Goal: Information Seeking & Learning: Find specific fact

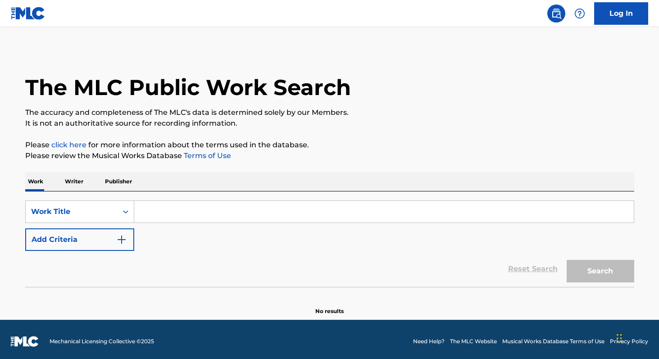
click at [324, 205] on input "Search Form" at bounding box center [384, 212] width 500 height 22
paste input "Labios Compartidos"
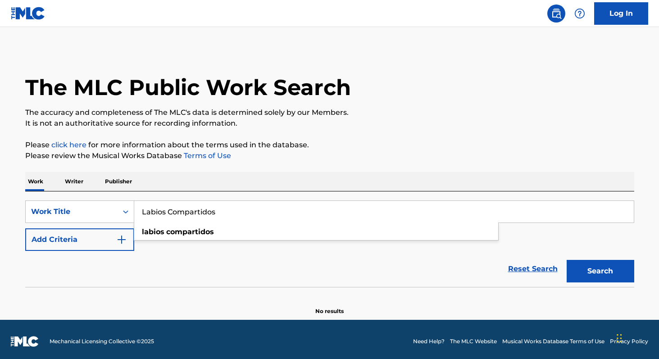
type input "Labios Compartidos"
click at [567, 260] on button "Search" at bounding box center [601, 271] width 68 height 23
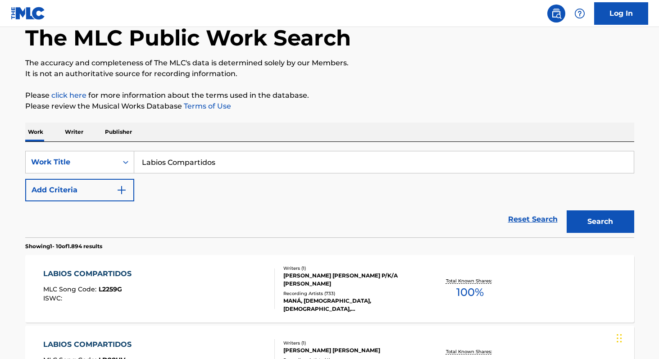
scroll to position [52, 0]
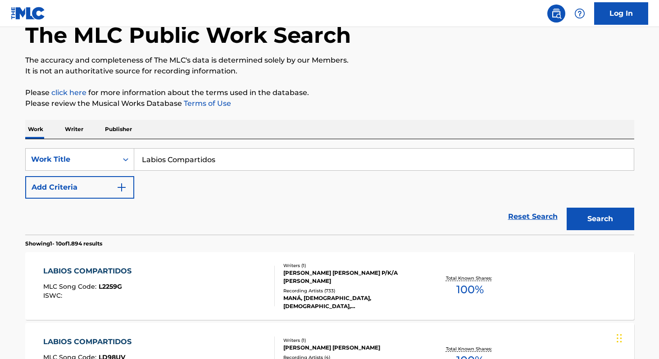
click at [462, 286] on span "100 %" at bounding box center [469, 290] width 27 height 16
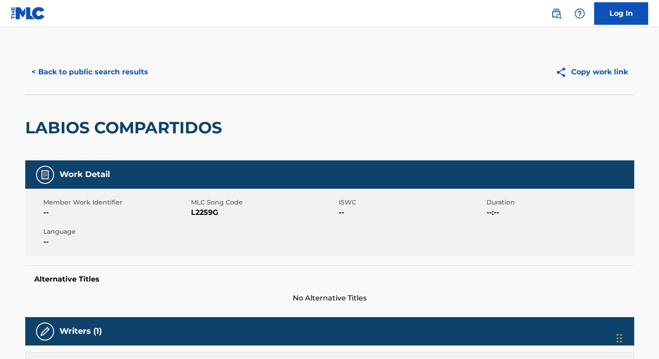
click at [79, 76] on button "< Back to public search results" at bounding box center [89, 72] width 129 height 23
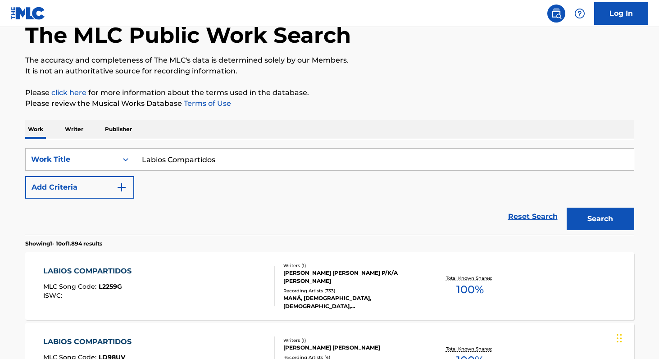
click at [248, 168] on input "Labios Compartidos" at bounding box center [384, 160] width 500 height 22
paste input "Tipo Nino Vs [GEOGRAPHIC_DATA]"
type input "Tipo Nino Vs [GEOGRAPHIC_DATA]"
click at [567, 208] on button "Search" at bounding box center [601, 219] width 68 height 23
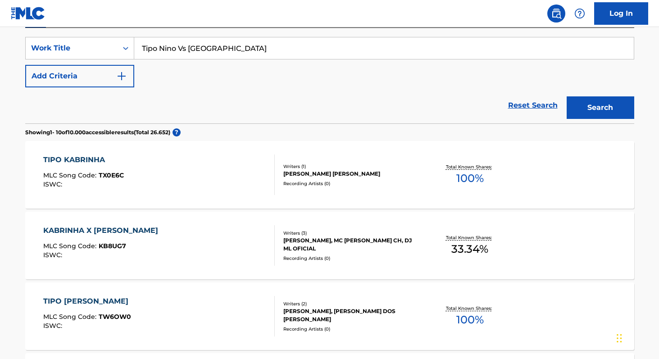
scroll to position [0, 0]
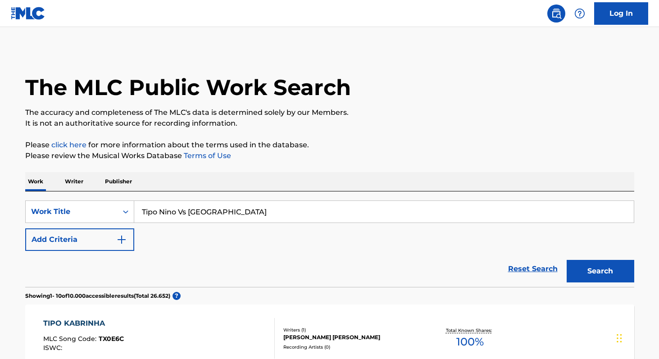
click at [240, 213] on input "Tipo Nino Vs [GEOGRAPHIC_DATA]" at bounding box center [384, 212] width 500 height 22
click at [79, 183] on p "Writer" at bounding box center [74, 181] width 24 height 19
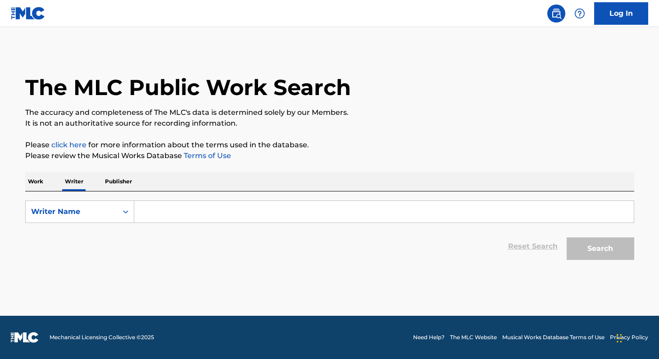
click at [196, 216] on input "Search Form" at bounding box center [384, 212] width 500 height 22
paste input "MC Lekão"
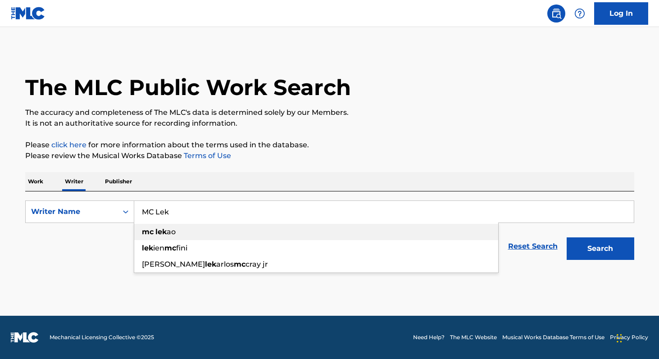
click at [176, 235] on div "mc lek ao" at bounding box center [316, 232] width 364 height 16
type input "mc lekao"
click at [596, 253] on button "Search" at bounding box center [601, 248] width 68 height 23
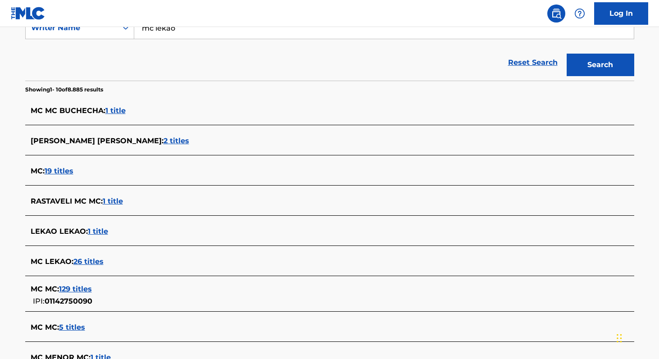
scroll to position [208, 0]
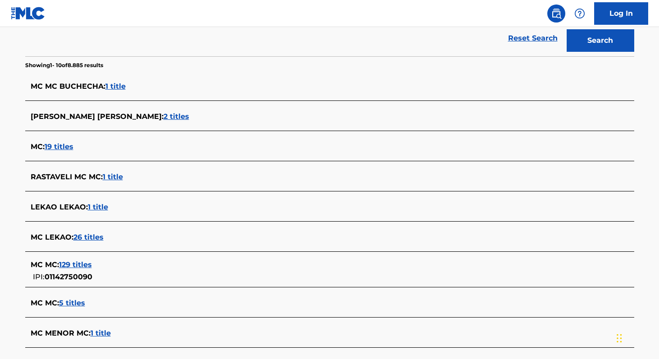
click at [84, 237] on span "26 titles" at bounding box center [88, 237] width 30 height 9
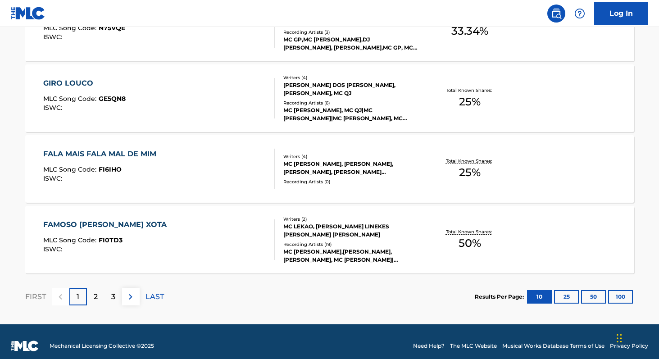
scroll to position [744, 0]
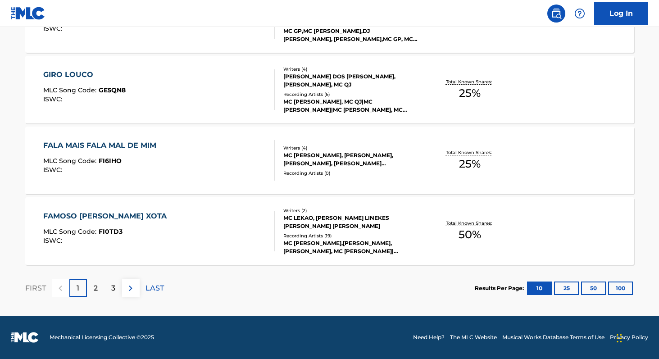
click at [617, 284] on button "100" at bounding box center [620, 289] width 25 height 14
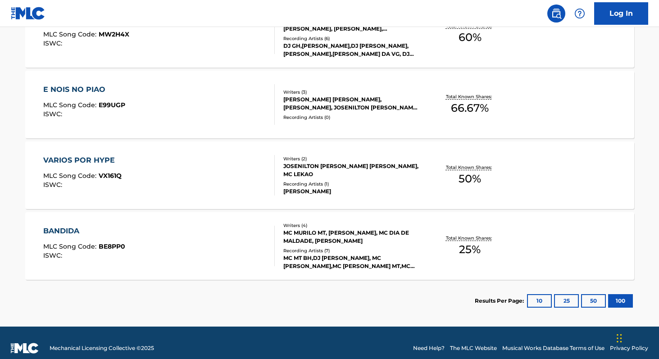
scroll to position [1871, 0]
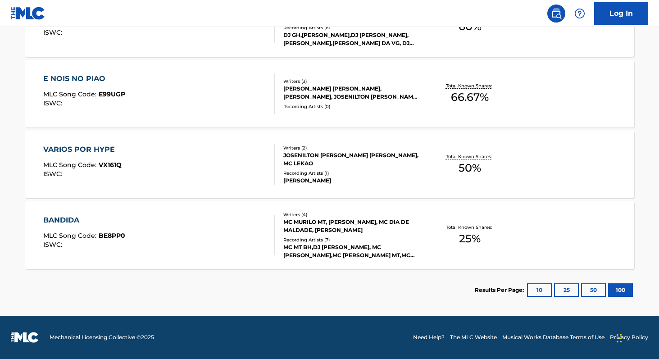
click at [464, 168] on span "50 %" at bounding box center [470, 168] width 23 height 16
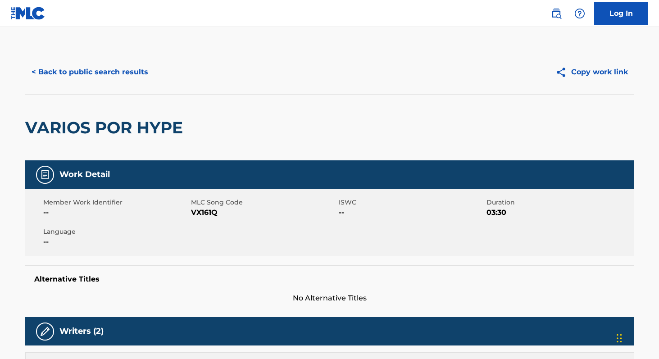
click at [117, 67] on button "< Back to public search results" at bounding box center [89, 72] width 129 height 23
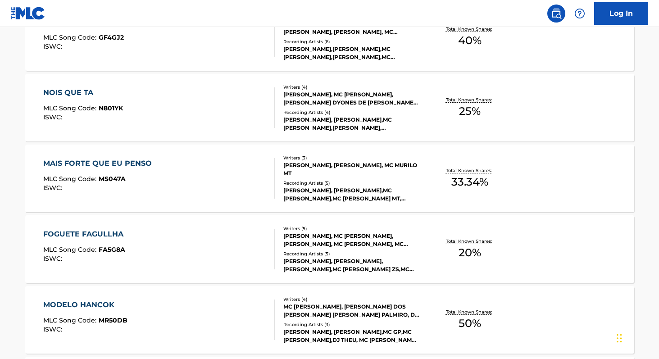
scroll to position [373, 0]
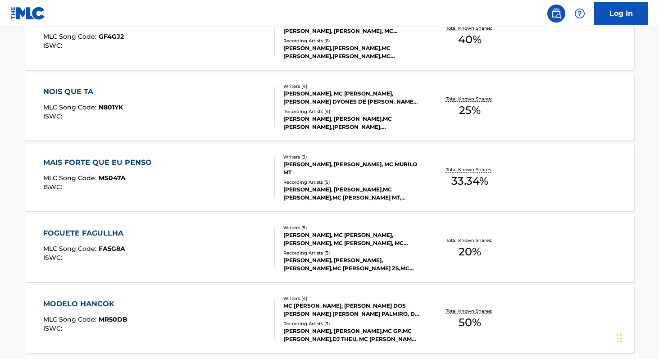
click at [477, 182] on span "33.34 %" at bounding box center [469, 181] width 37 height 16
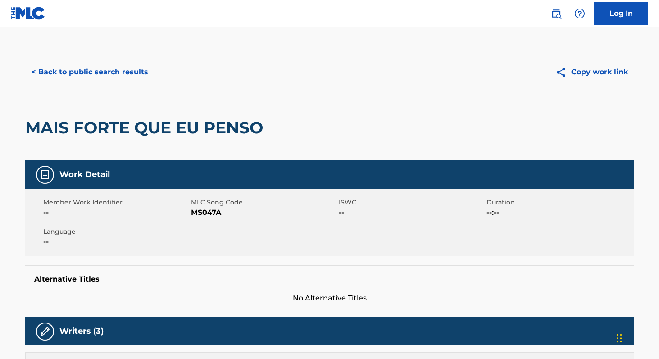
click at [98, 72] on button "< Back to public search results" at bounding box center [89, 72] width 129 height 23
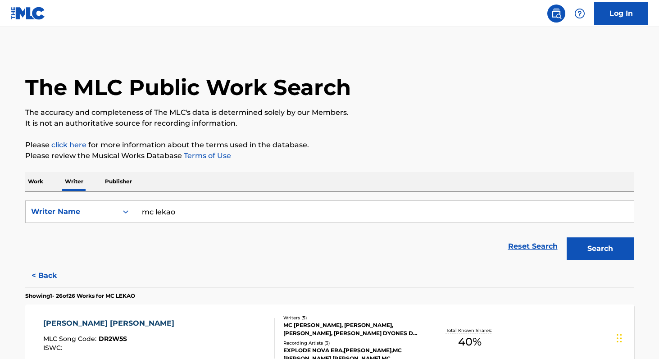
click at [195, 202] on input "mc lekao" at bounding box center [384, 212] width 500 height 22
paste input "DJ [PERSON_NAME]"
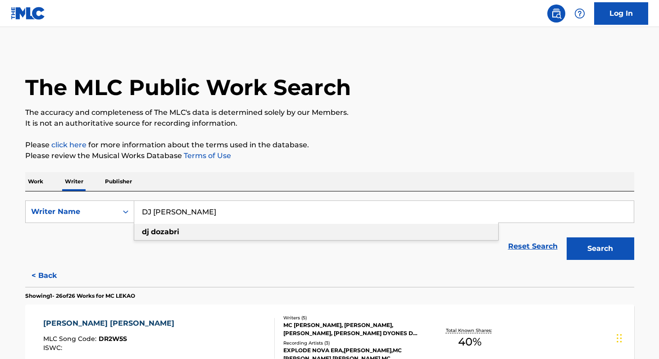
click at [161, 234] on strong "dozabri" at bounding box center [165, 231] width 28 height 9
type input "dj [PERSON_NAME]"
click at [618, 248] on button "Search" at bounding box center [601, 248] width 68 height 23
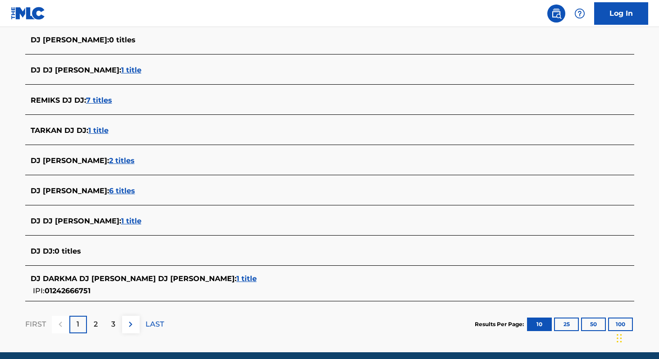
scroll to position [284, 0]
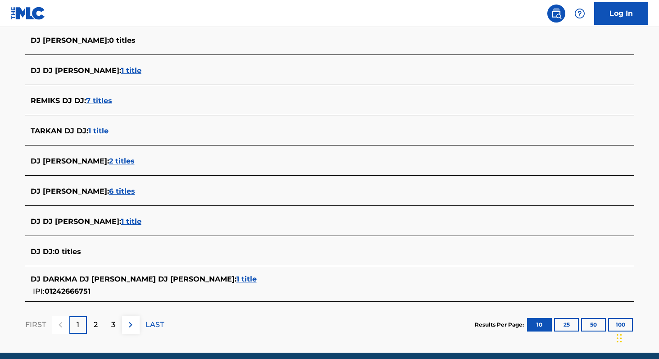
click at [109, 192] on span "6 titles" at bounding box center [122, 191] width 26 height 9
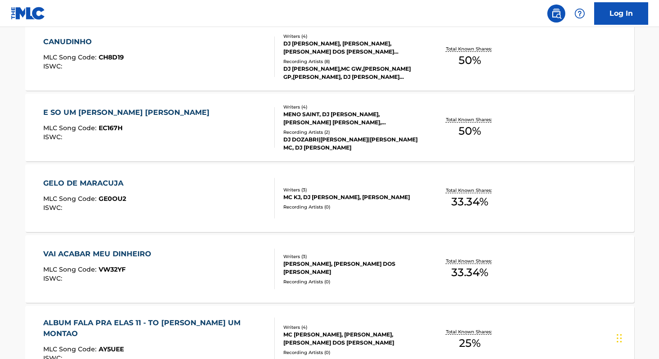
scroll to position [281, 0]
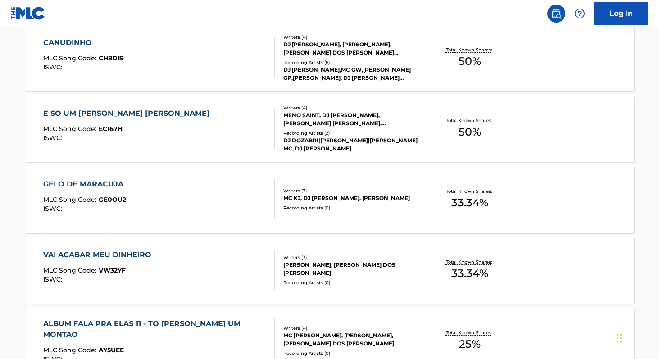
click at [472, 68] on span "50 %" at bounding box center [470, 61] width 23 height 16
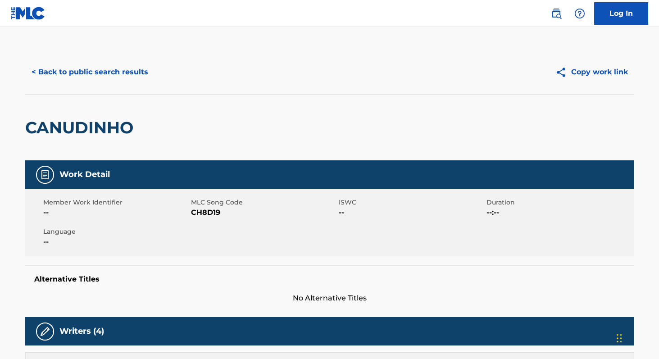
click at [50, 76] on button "< Back to public search results" at bounding box center [89, 72] width 129 height 23
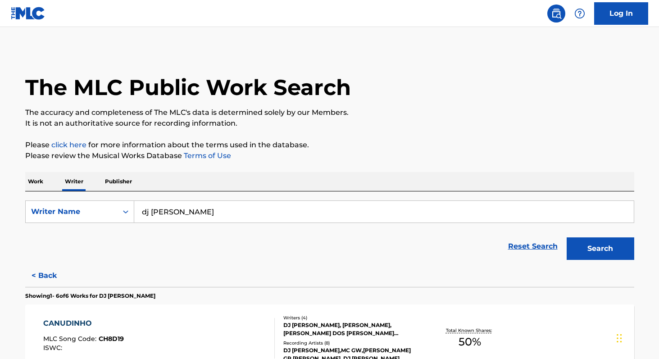
click at [209, 215] on input "dj [PERSON_NAME]" at bounding box center [384, 212] width 500 height 22
paste input "[PERSON_NAME]"
paste input "Gaboto"
paste input "[PERSON_NAME]"
click at [185, 213] on input "[PERSON_NAME]" at bounding box center [384, 212] width 500 height 22
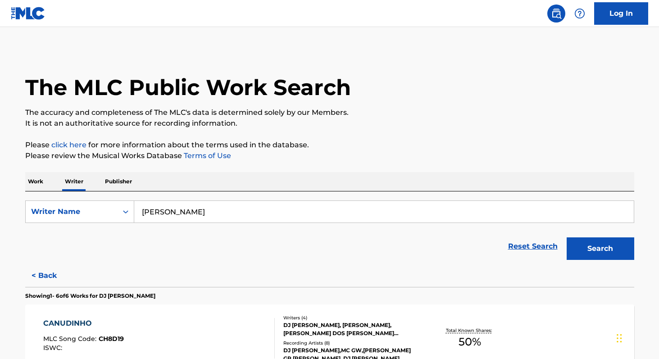
click at [567, 237] on button "Search" at bounding box center [601, 248] width 68 height 23
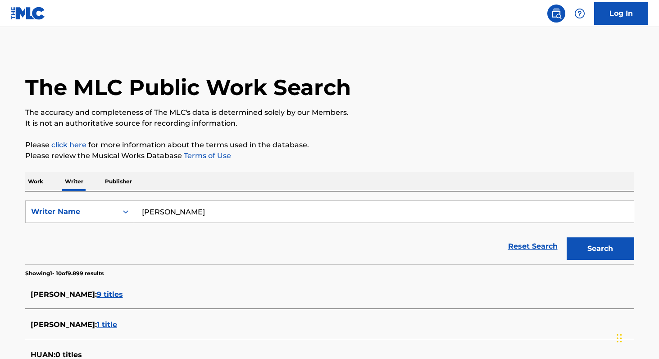
paste input "[PERSON_NAME] [PERSON_NAME]"
type input "[PERSON_NAME] [PERSON_NAME]"
click at [39, 182] on p "Work" at bounding box center [35, 181] width 21 height 19
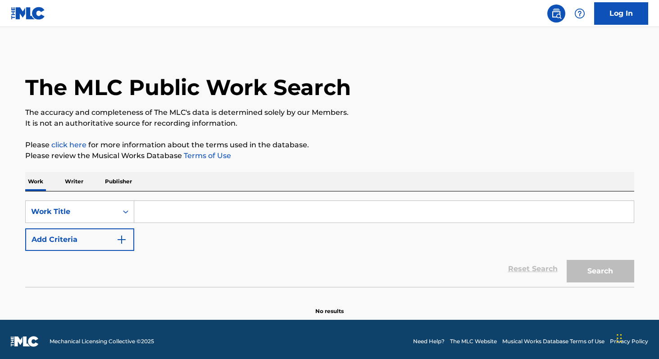
click at [147, 215] on input "Search Form" at bounding box center [384, 212] width 500 height 22
paste input "Oh Que Lokaz"
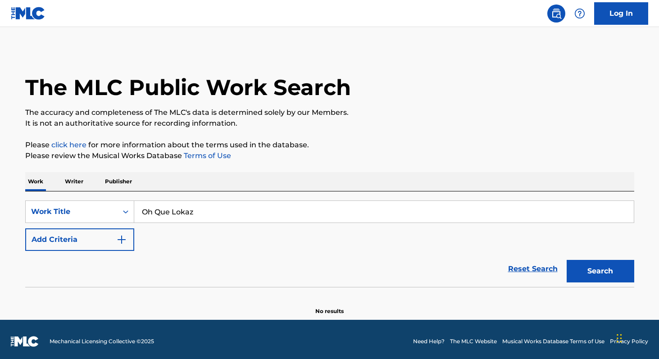
type input "Oh Que Lokaz"
click at [567, 260] on button "Search" at bounding box center [601, 271] width 68 height 23
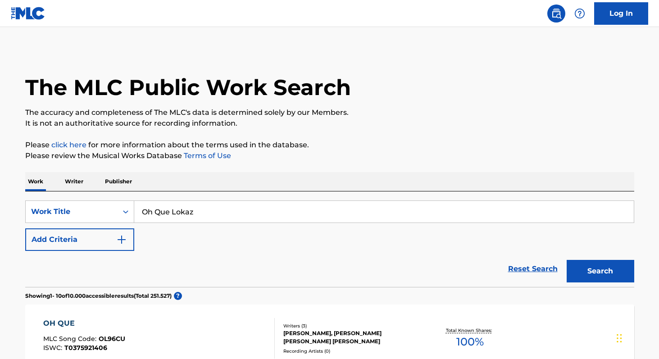
click at [84, 180] on p "Writer" at bounding box center [74, 181] width 24 height 19
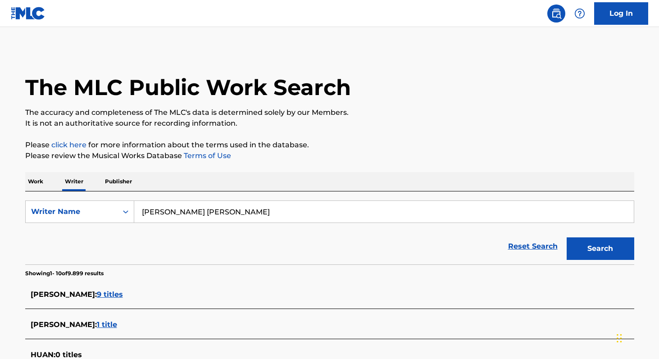
click at [177, 210] on input "[PERSON_NAME] [PERSON_NAME]" at bounding box center [384, 212] width 500 height 22
paste input "[PERSON_NAME]"
click at [567, 237] on button "Search" at bounding box center [601, 248] width 68 height 23
paste input "[PERSON_NAME]"
paste input "[PERSON_NAME] [PERSON_NAME]"
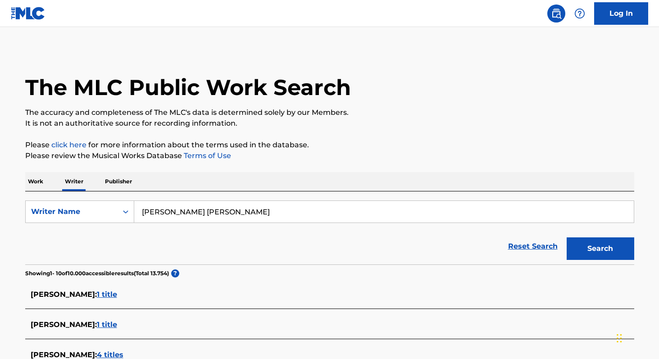
paste input "Mc Staff"
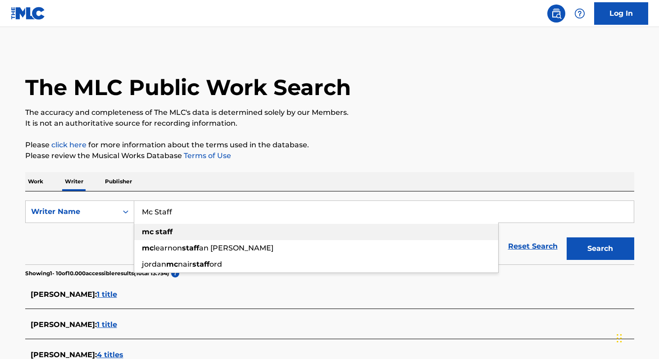
click at [147, 234] on strong "mc" at bounding box center [148, 231] width 12 height 9
type input "mc staff"
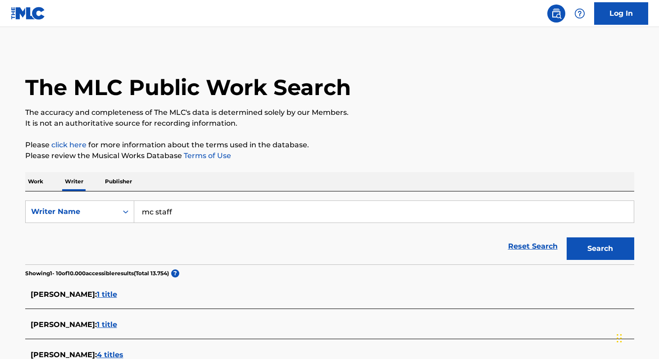
click at [582, 253] on button "Search" at bounding box center [601, 248] width 68 height 23
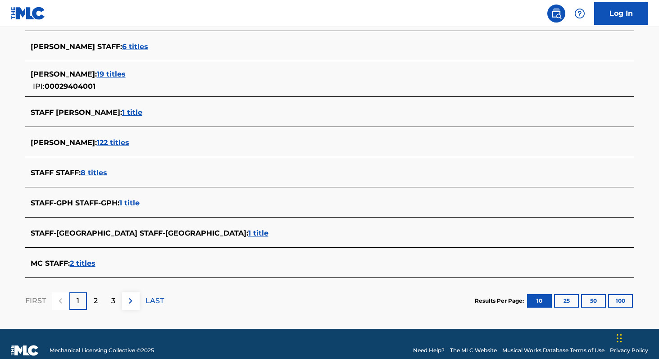
scroll to position [309, 0]
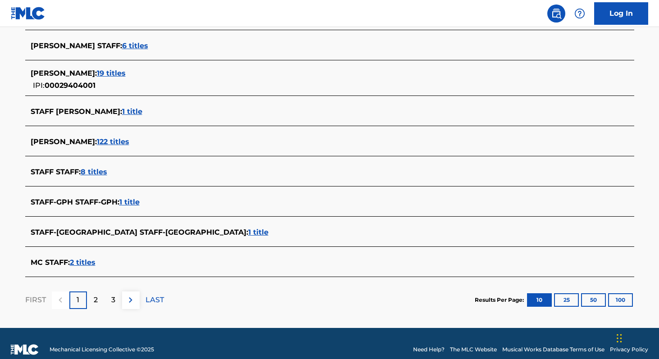
click at [90, 265] on span "2 titles" at bounding box center [83, 262] width 26 height 9
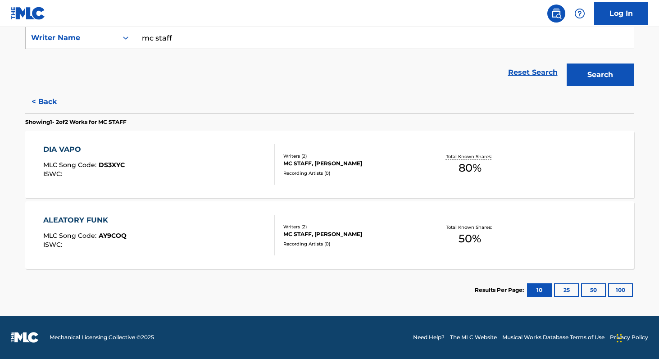
scroll to position [174, 0]
click at [471, 168] on span "80 %" at bounding box center [470, 168] width 23 height 16
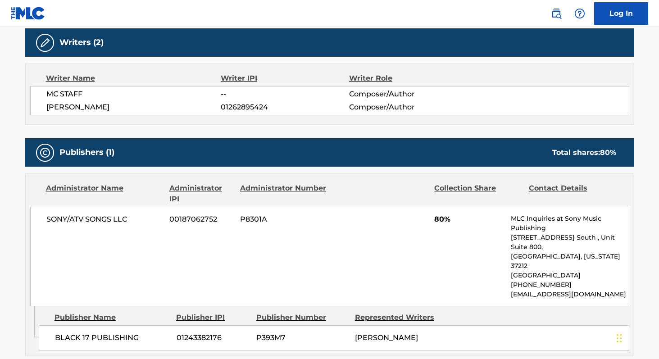
scroll to position [279, 0]
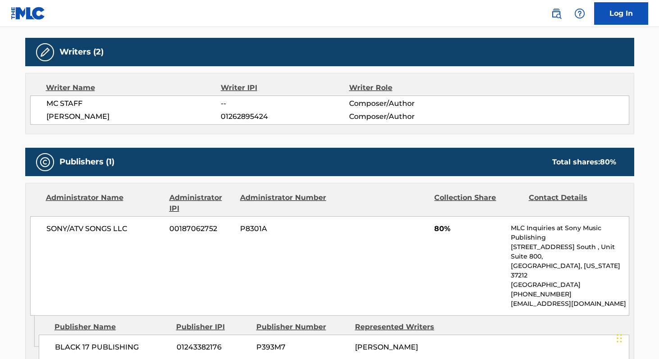
click at [55, 118] on span "[PERSON_NAME]" at bounding box center [133, 116] width 175 height 11
copy span "[PERSON_NAME]"
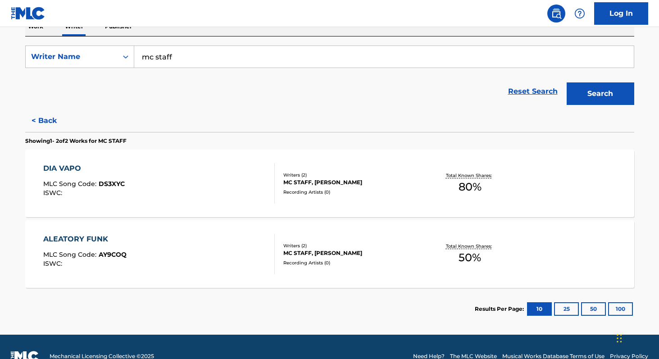
scroll to position [173, 0]
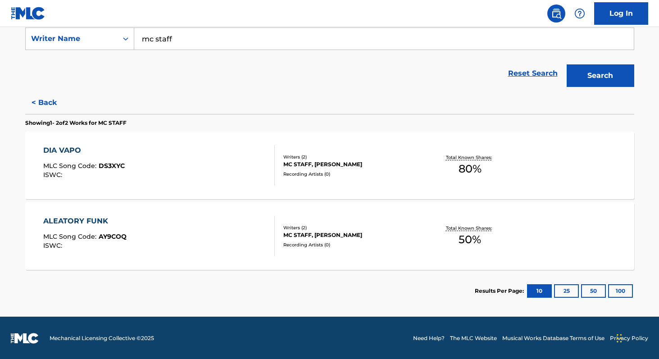
click at [462, 236] on span "50 %" at bounding box center [470, 240] width 23 height 16
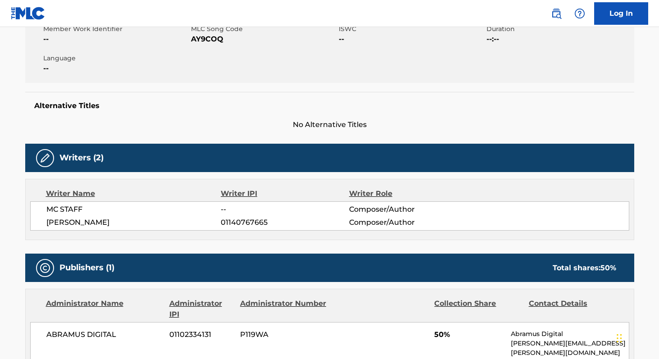
scroll to position [158, 0]
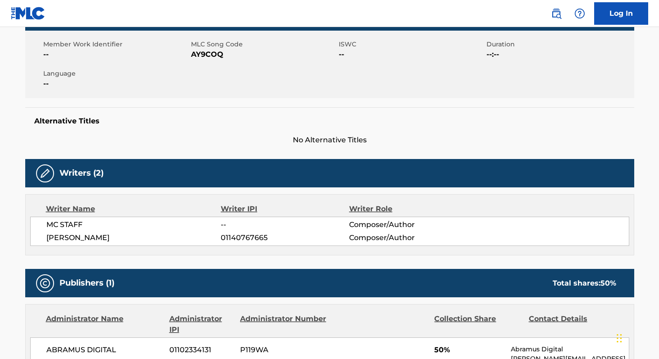
click at [197, 48] on span "MLC Song Code" at bounding box center [263, 44] width 145 height 9
click at [198, 59] on span "AY9COQ" at bounding box center [263, 54] width 145 height 11
copy span "AY9COQ"
